Goal: Information Seeking & Learning: Learn about a topic

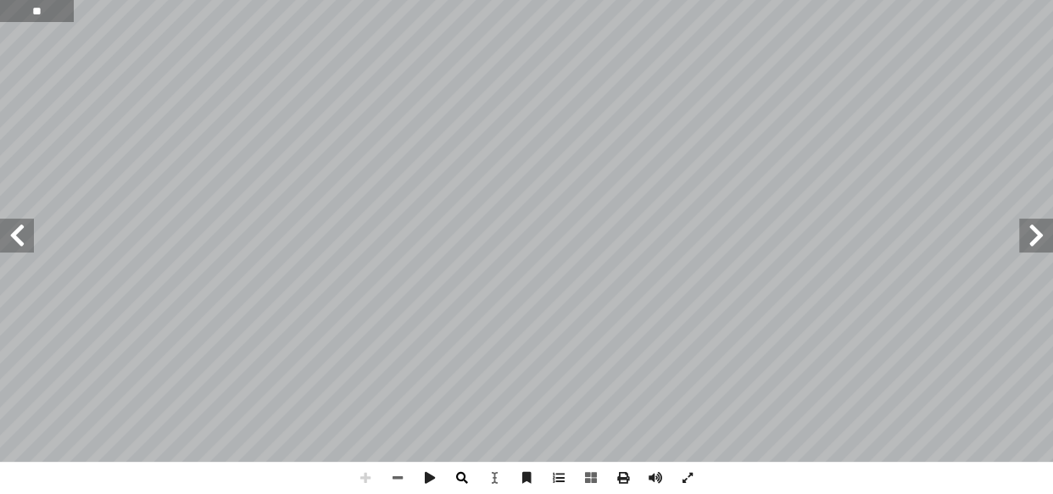
type input "**"
click at [1030, 239] on span at bounding box center [1036, 236] width 34 height 34
click at [1029, 230] on span at bounding box center [1036, 236] width 34 height 34
click at [1030, 240] on span at bounding box center [1036, 236] width 34 height 34
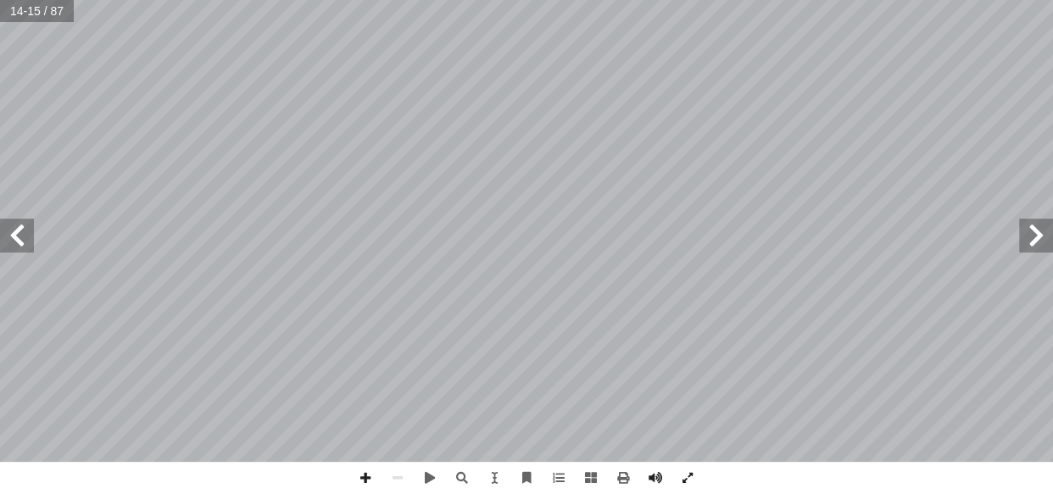
click at [1032, 239] on span at bounding box center [1036, 236] width 34 height 34
click at [28, 238] on span at bounding box center [17, 236] width 34 height 34
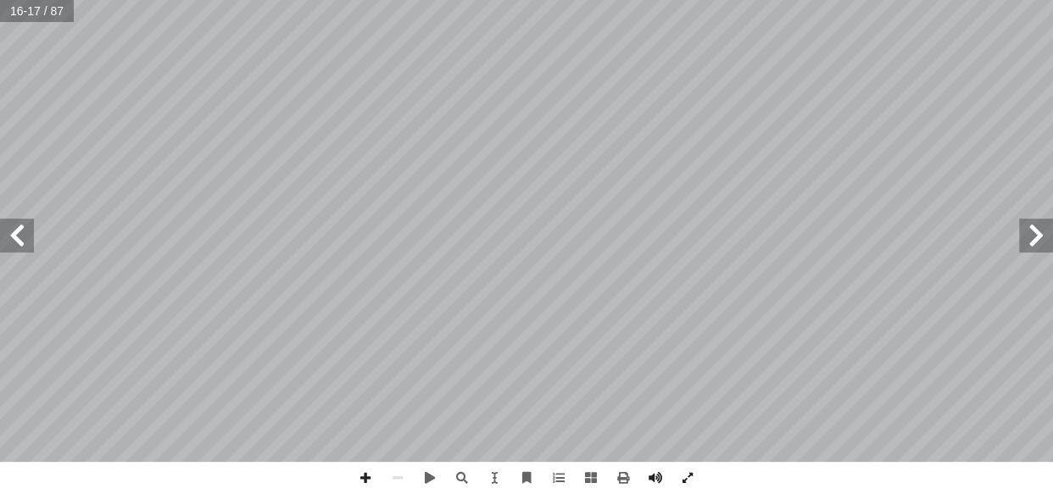
click at [28, 238] on span at bounding box center [17, 236] width 34 height 34
click at [1037, 237] on span at bounding box center [1036, 236] width 34 height 34
click at [396, 479] on span at bounding box center [398, 478] width 32 height 32
click at [364, 466] on span at bounding box center [365, 478] width 32 height 32
click at [21, 228] on span at bounding box center [17, 236] width 34 height 34
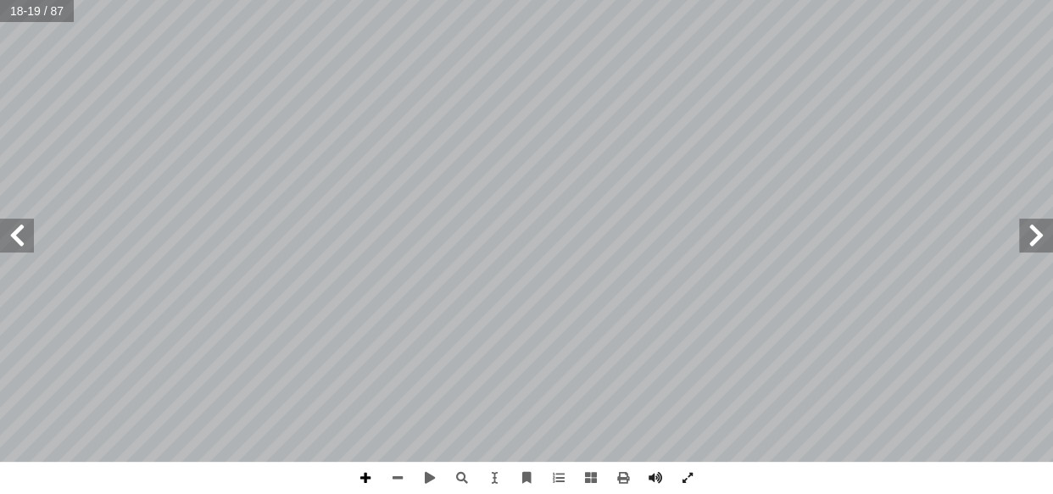
click at [367, 467] on span at bounding box center [365, 478] width 32 height 32
click at [373, 475] on span at bounding box center [365, 478] width 32 height 32
click at [17, 242] on span at bounding box center [17, 236] width 34 height 34
click at [404, 475] on span at bounding box center [398, 478] width 32 height 32
click at [3, 243] on span at bounding box center [17, 236] width 34 height 34
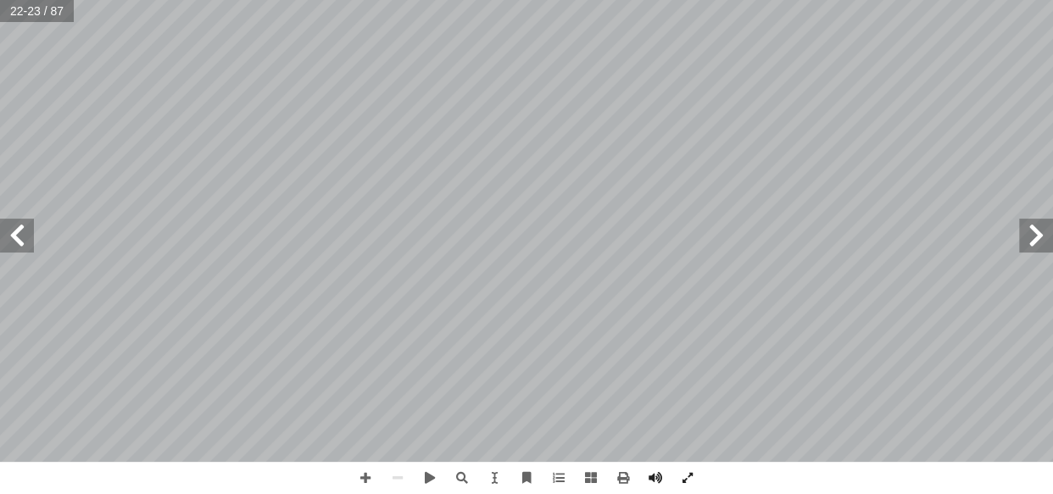
click at [1, 232] on span at bounding box center [17, 236] width 34 height 34
click at [1035, 237] on span at bounding box center [1036, 236] width 34 height 34
click at [364, 479] on span at bounding box center [365, 478] width 32 height 32
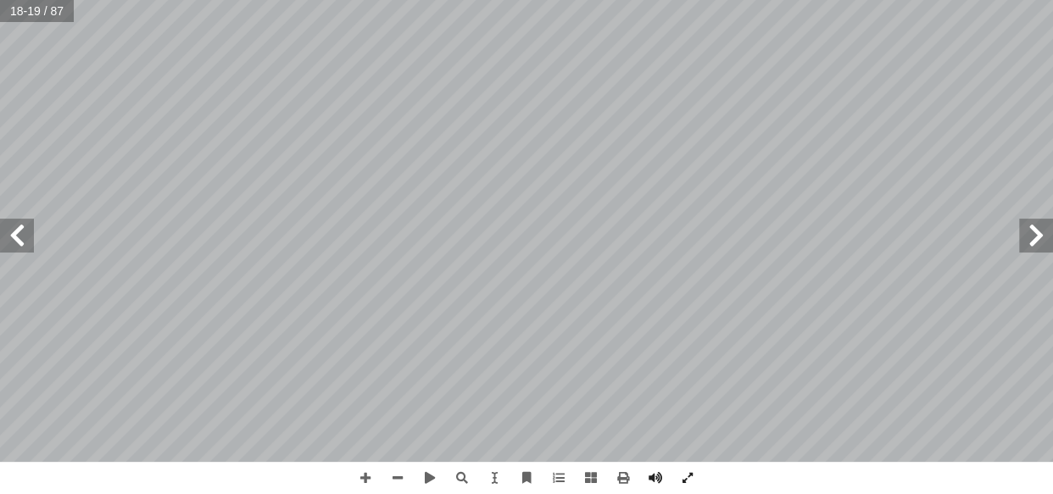
click at [633, 154] on html "الصفحة الرئيسية الصف الأول الصف الثاني الصف الثالث الصف الرابع الصف الخامس الصف…" at bounding box center [526, 77] width 1053 height 154
click at [1021, 249] on span at bounding box center [1036, 236] width 34 height 34
click at [31, 236] on span at bounding box center [17, 236] width 34 height 34
click at [1043, 230] on span at bounding box center [1036, 236] width 34 height 34
click at [20, 234] on span at bounding box center [17, 236] width 34 height 34
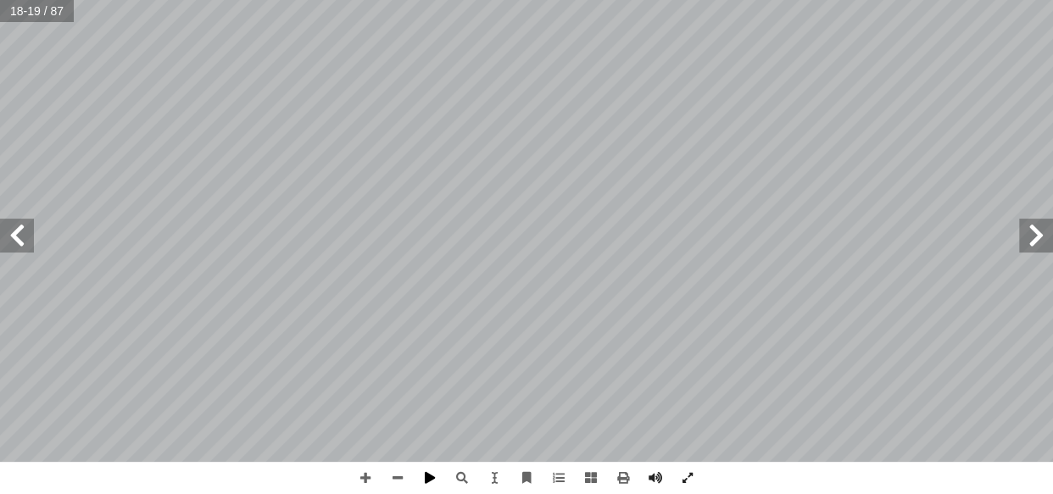
click at [434, 476] on div "14 : سئلة التي تليها أ نجيب عن ال� ّ ، ثم ُ : نلاحظ الخريطة، ونستنتج ) أ ا /1 (…" at bounding box center [526, 247] width 1053 height 494
click at [27, 231] on span at bounding box center [17, 236] width 34 height 34
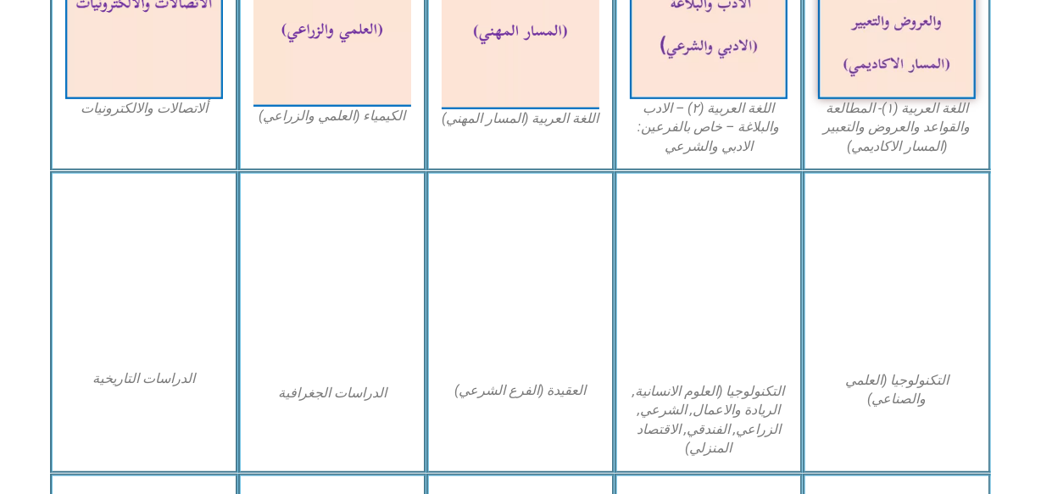
scroll to position [710, 0]
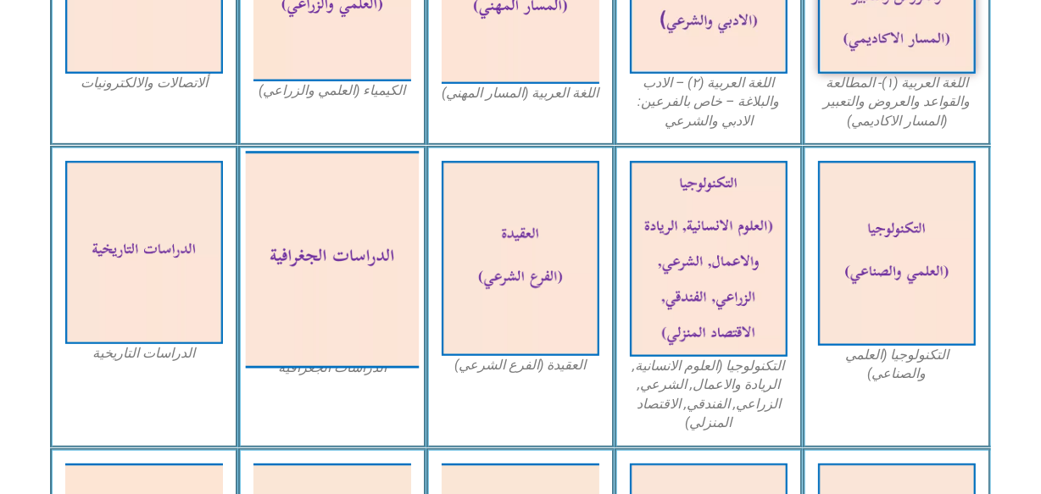
click at [321, 253] on img at bounding box center [333, 259] width 174 height 217
click at [328, 231] on img at bounding box center [333, 259] width 174 height 217
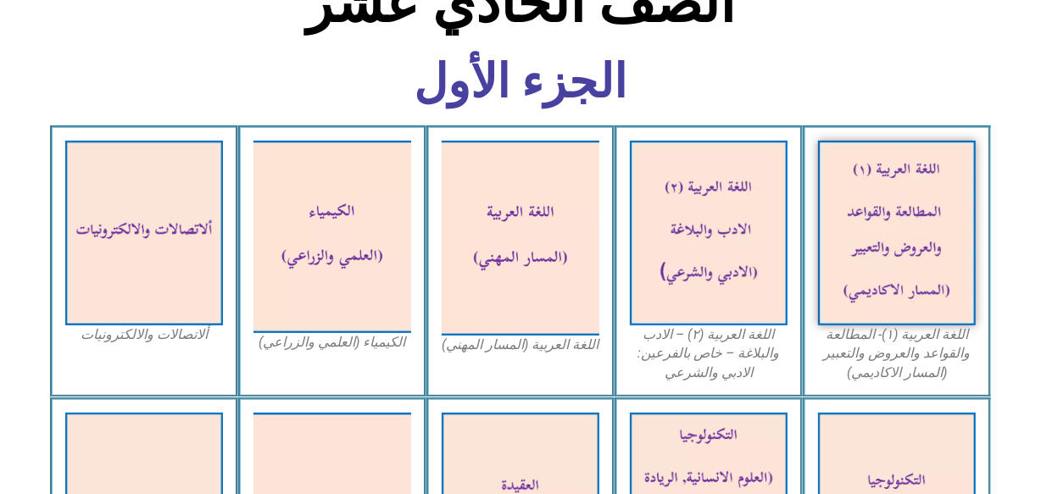
scroll to position [0, 0]
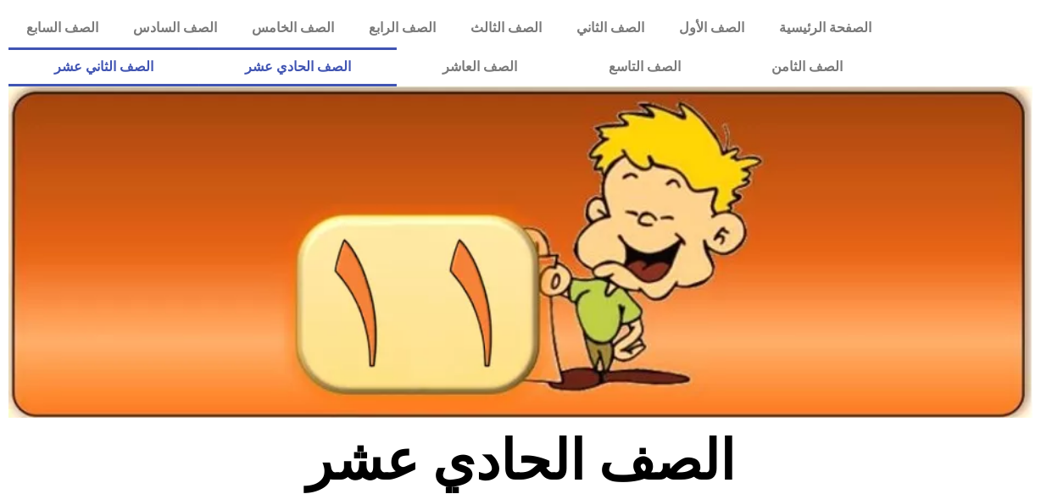
click at [136, 50] on link "الصف الثاني عشر" at bounding box center [103, 66] width 191 height 39
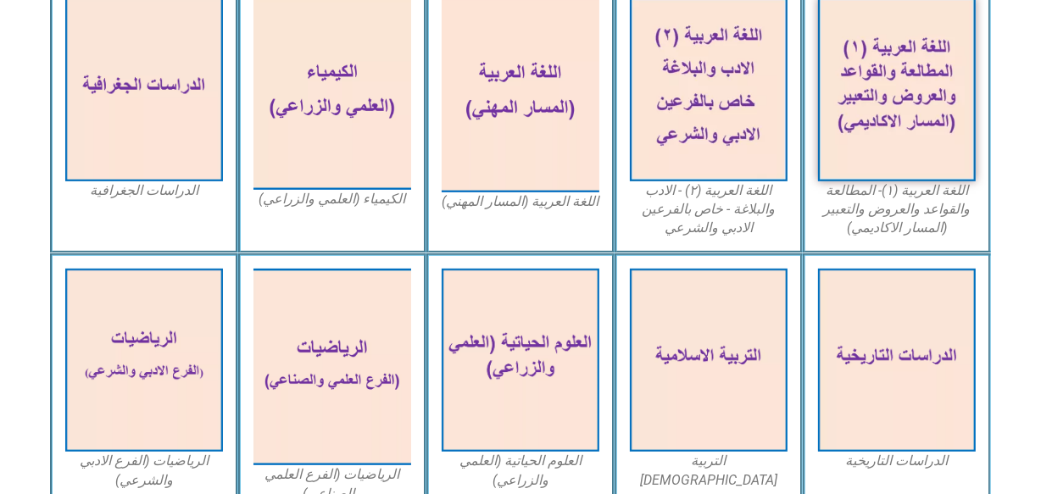
scroll to position [529, 0]
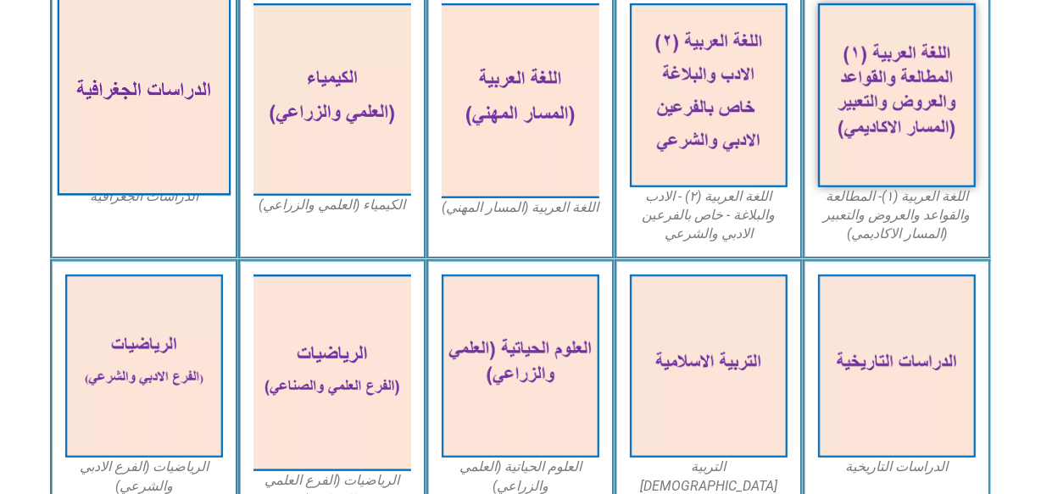
click at [161, 78] on img at bounding box center [145, 96] width 174 height 202
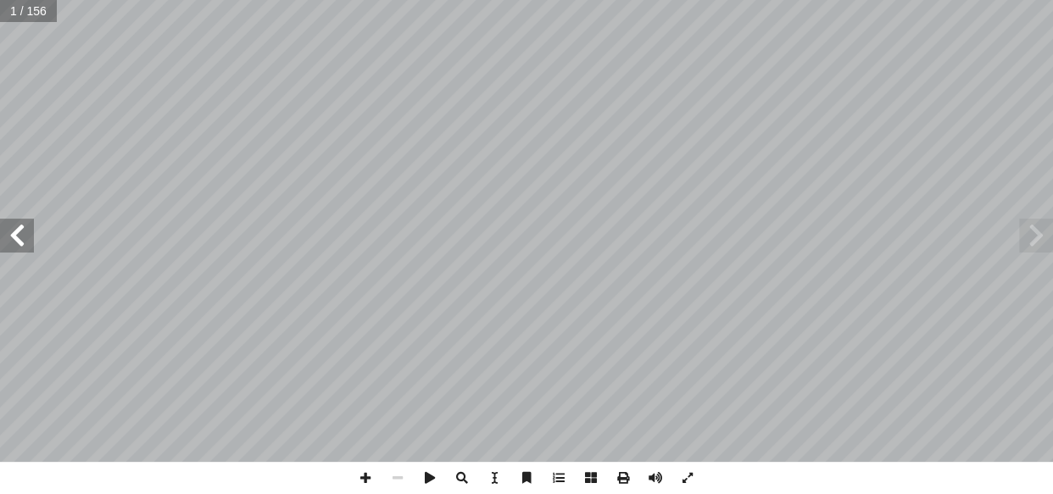
click at [29, 242] on span at bounding box center [17, 236] width 34 height 34
click at [365, 470] on span at bounding box center [365, 478] width 32 height 32
click at [1033, 232] on span at bounding box center [1036, 236] width 34 height 34
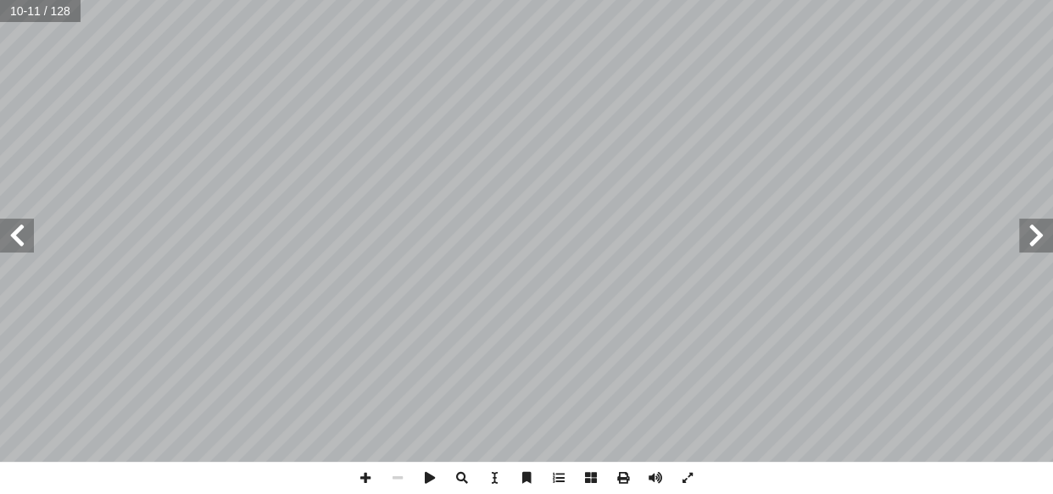
click at [1033, 232] on span at bounding box center [1036, 236] width 34 height 34
click at [25, 229] on span at bounding box center [17, 236] width 34 height 34
click at [1041, 224] on span at bounding box center [1036, 236] width 34 height 34
click at [371, 477] on span at bounding box center [365, 478] width 32 height 32
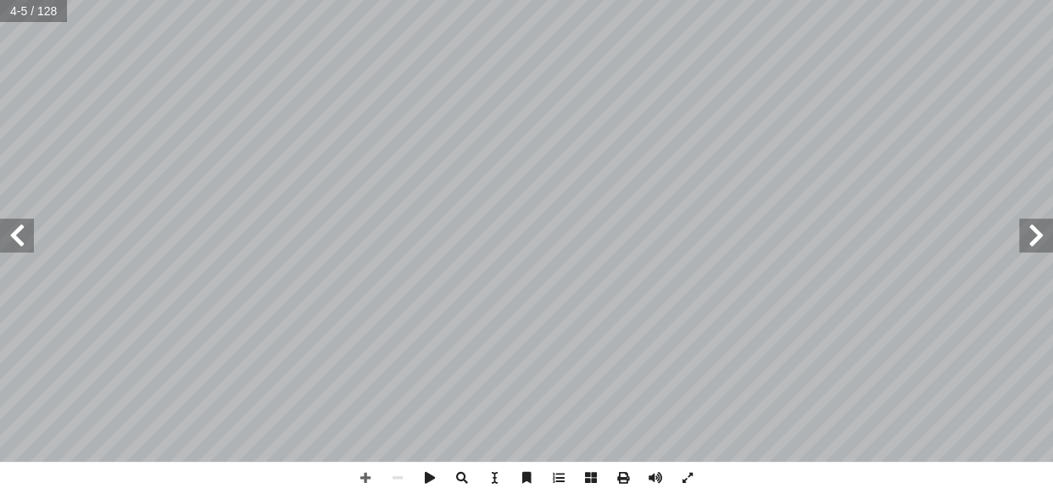
click at [26, 233] on span at bounding box center [17, 236] width 34 height 34
click at [25, 233] on span at bounding box center [17, 236] width 34 height 34
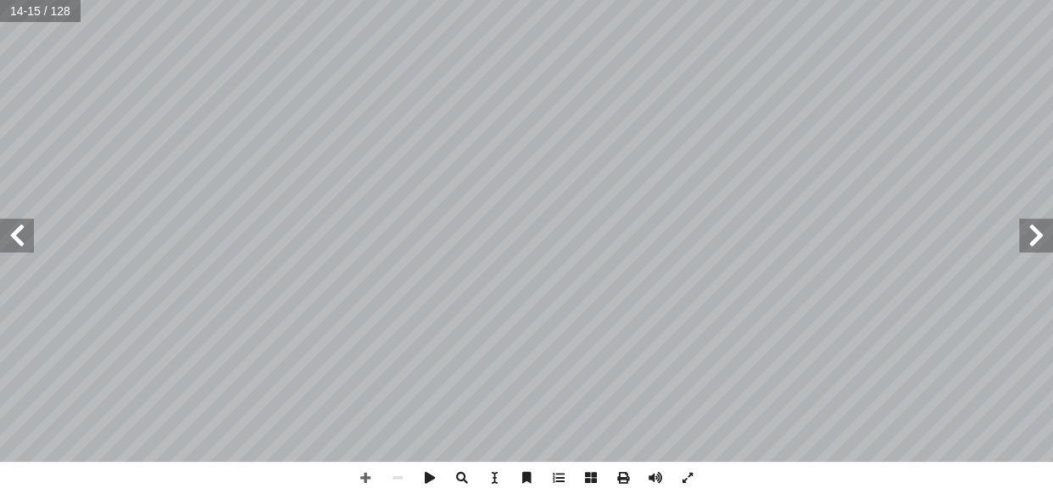
click at [25, 233] on span at bounding box center [17, 236] width 34 height 34
click at [364, 471] on span at bounding box center [365, 478] width 32 height 32
drag, startPoint x: 0, startPoint y: 0, endPoint x: 15, endPoint y: 237, distance: 237.9
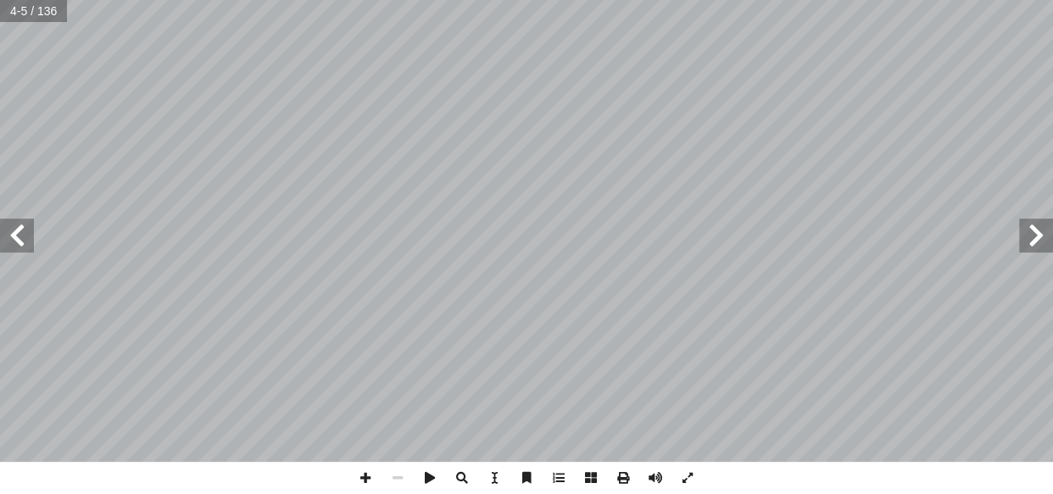
click at [15, 237] on span at bounding box center [17, 236] width 34 height 34
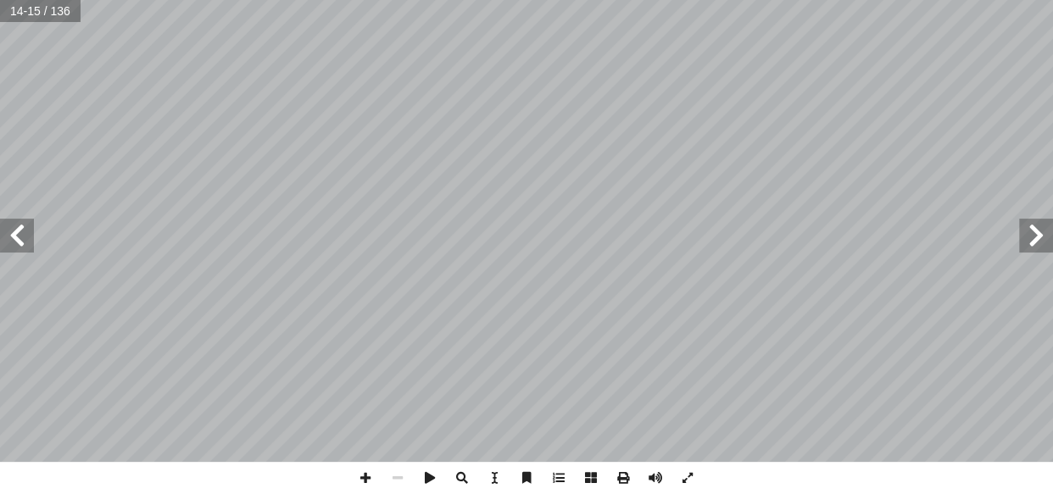
click at [15, 237] on span at bounding box center [17, 236] width 34 height 34
click at [365, 476] on span at bounding box center [365, 478] width 32 height 32
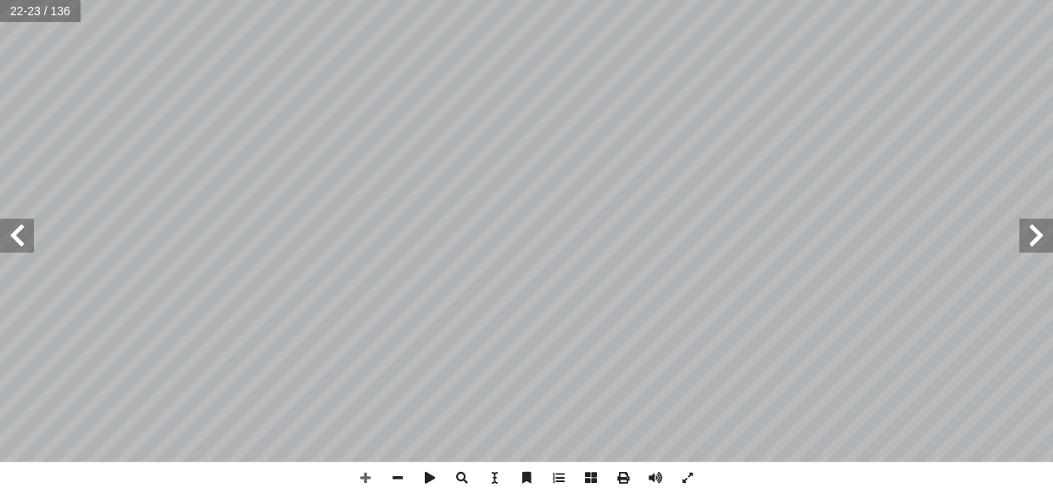
click at [18, 231] on span at bounding box center [17, 236] width 34 height 34
click at [1036, 236] on span at bounding box center [1036, 236] width 34 height 34
click at [7, 225] on span at bounding box center [17, 236] width 34 height 34
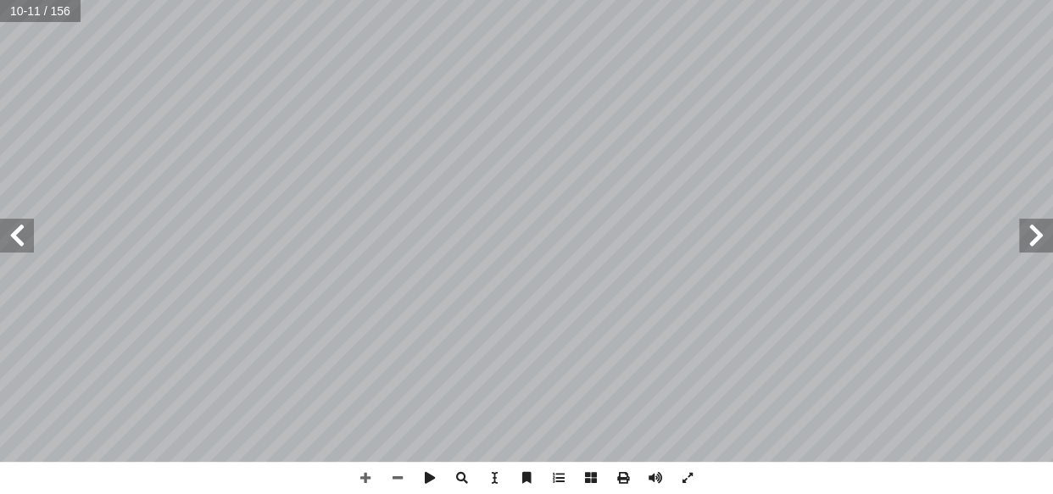
click at [7, 225] on span at bounding box center [17, 236] width 34 height 34
click at [1035, 242] on span at bounding box center [1036, 236] width 34 height 34
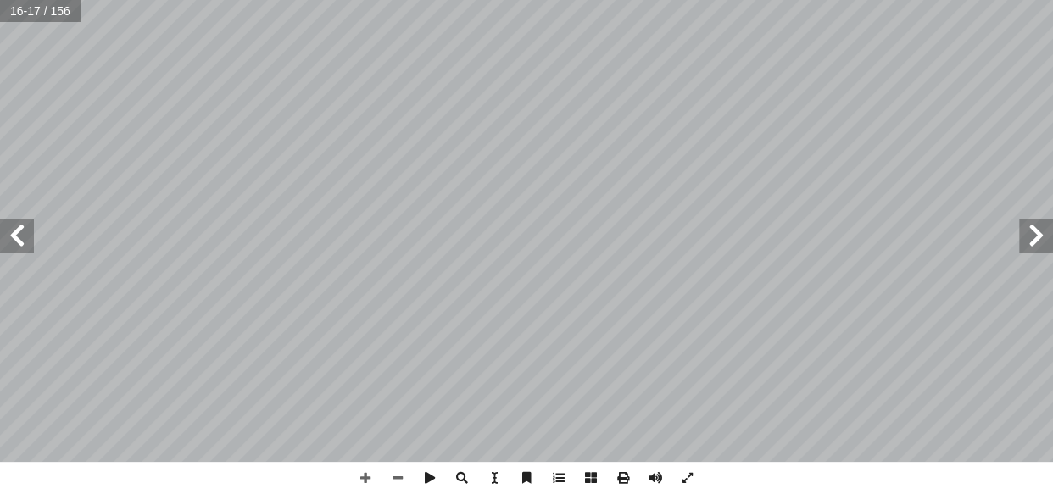
click at [1035, 242] on span at bounding box center [1036, 236] width 34 height 34
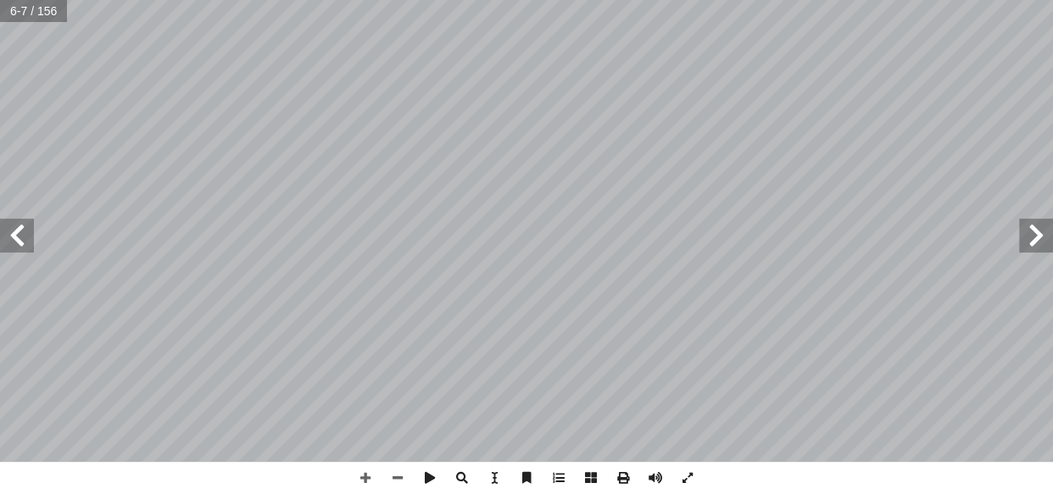
click at [8, 226] on span at bounding box center [17, 236] width 34 height 34
